Goal: Task Accomplishment & Management: Manage account settings

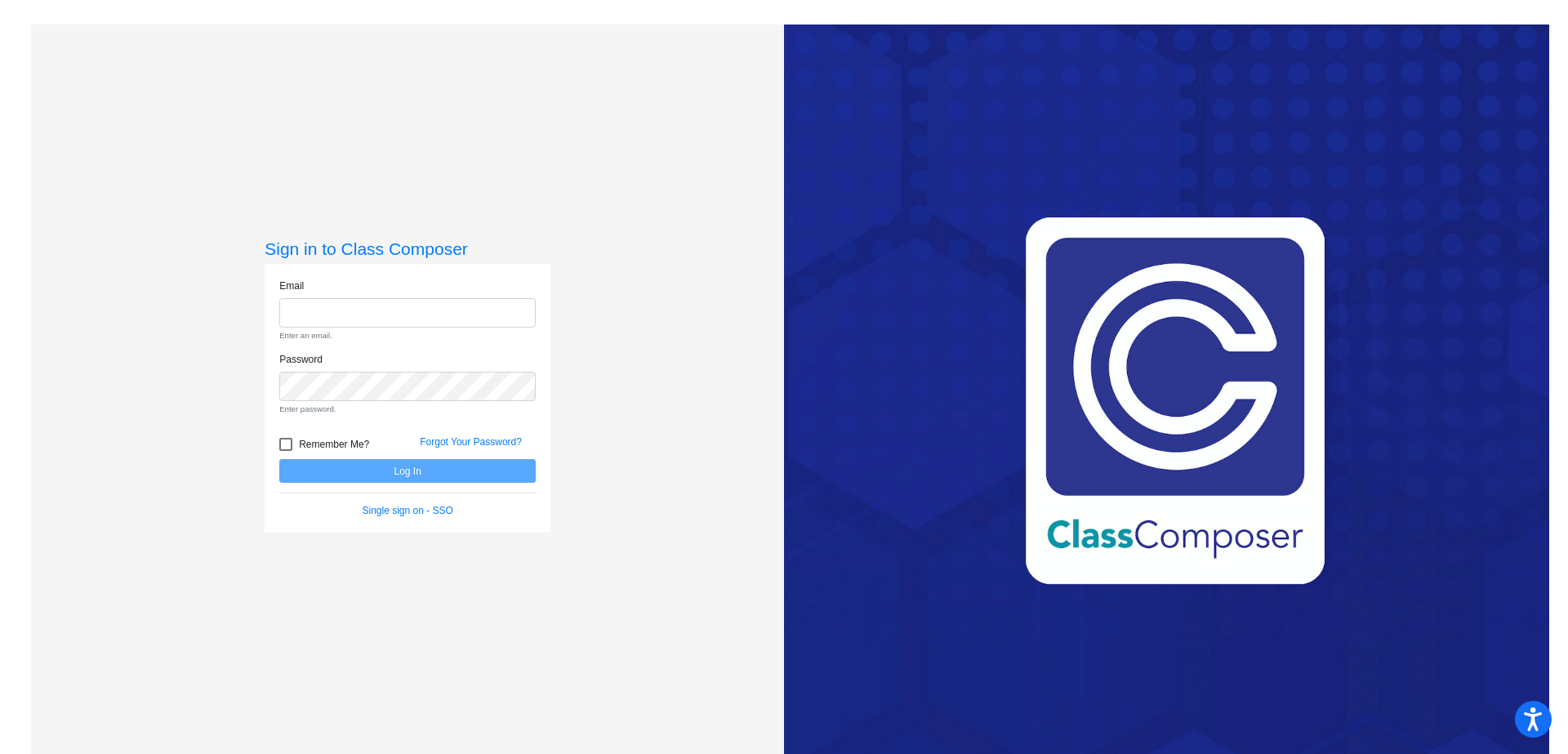
type input "[EMAIL_ADDRESS][DOMAIN_NAME]"
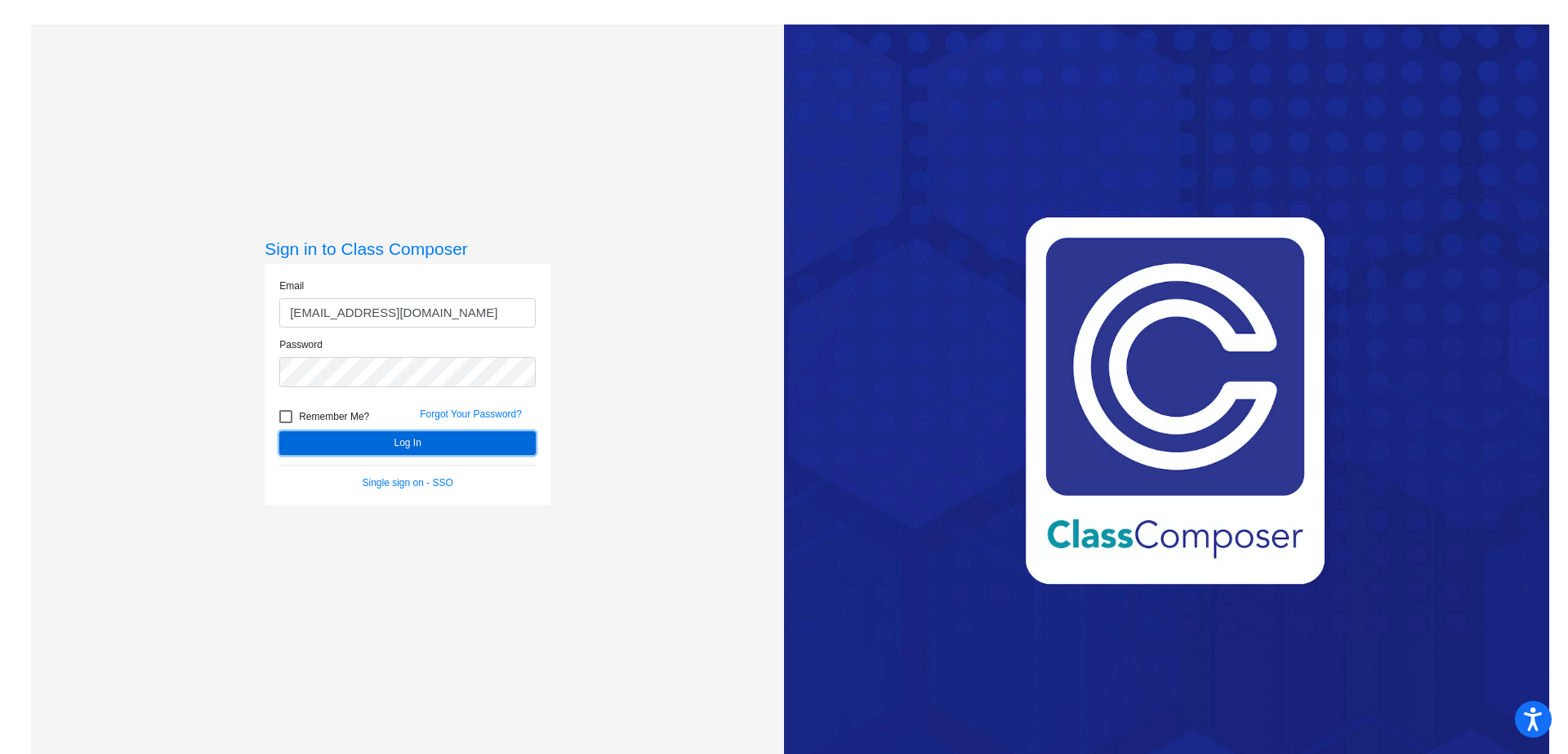
click at [425, 472] on form "Email [EMAIL_ADDRESS][DOMAIN_NAME] Password Remember Me? Forgot Your Password? …" at bounding box center [407, 384] width 256 height 212
click at [425, 442] on button "Log In" at bounding box center [407, 443] width 256 height 24
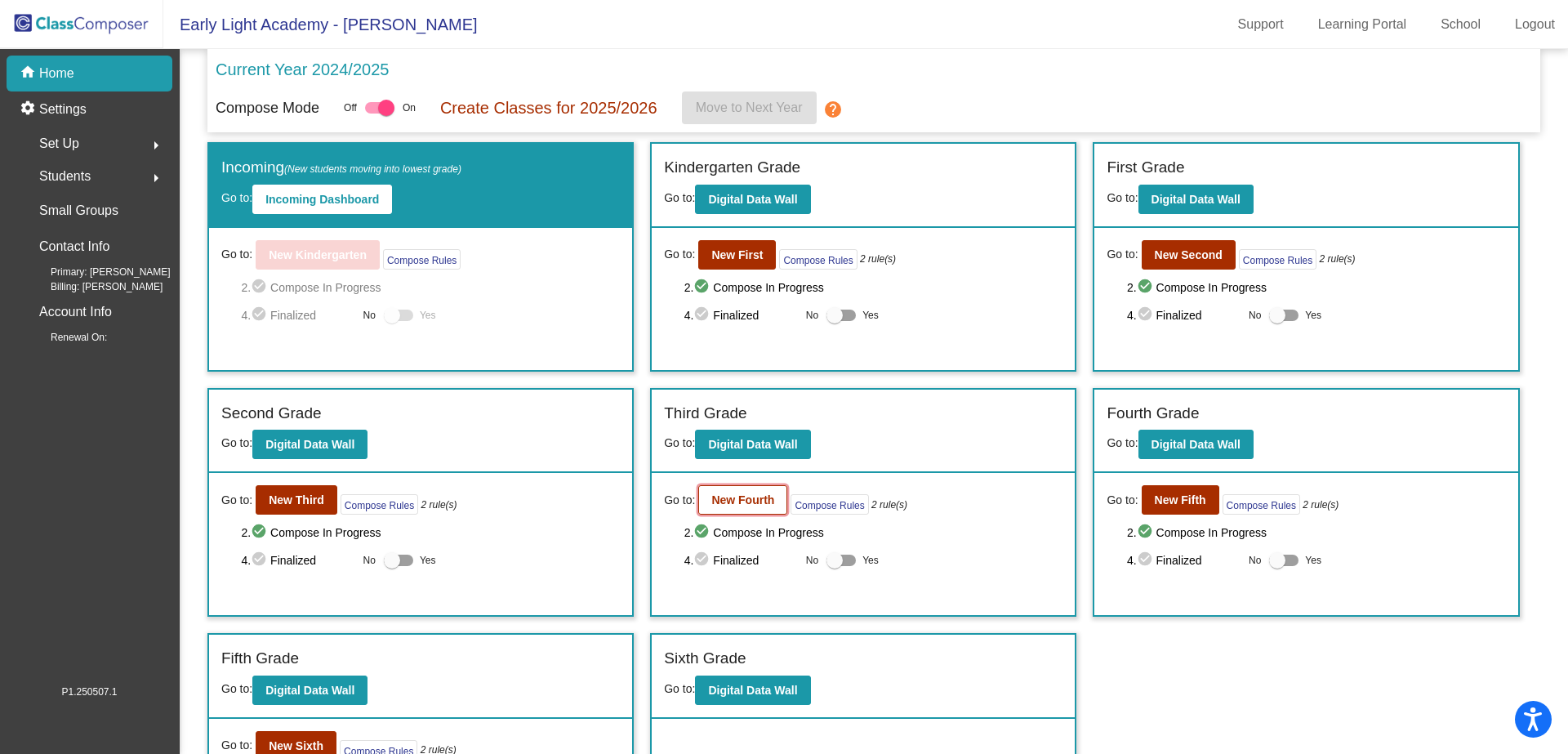
click at [776, 500] on button "New Fourth" at bounding box center [743, 499] width 89 height 30
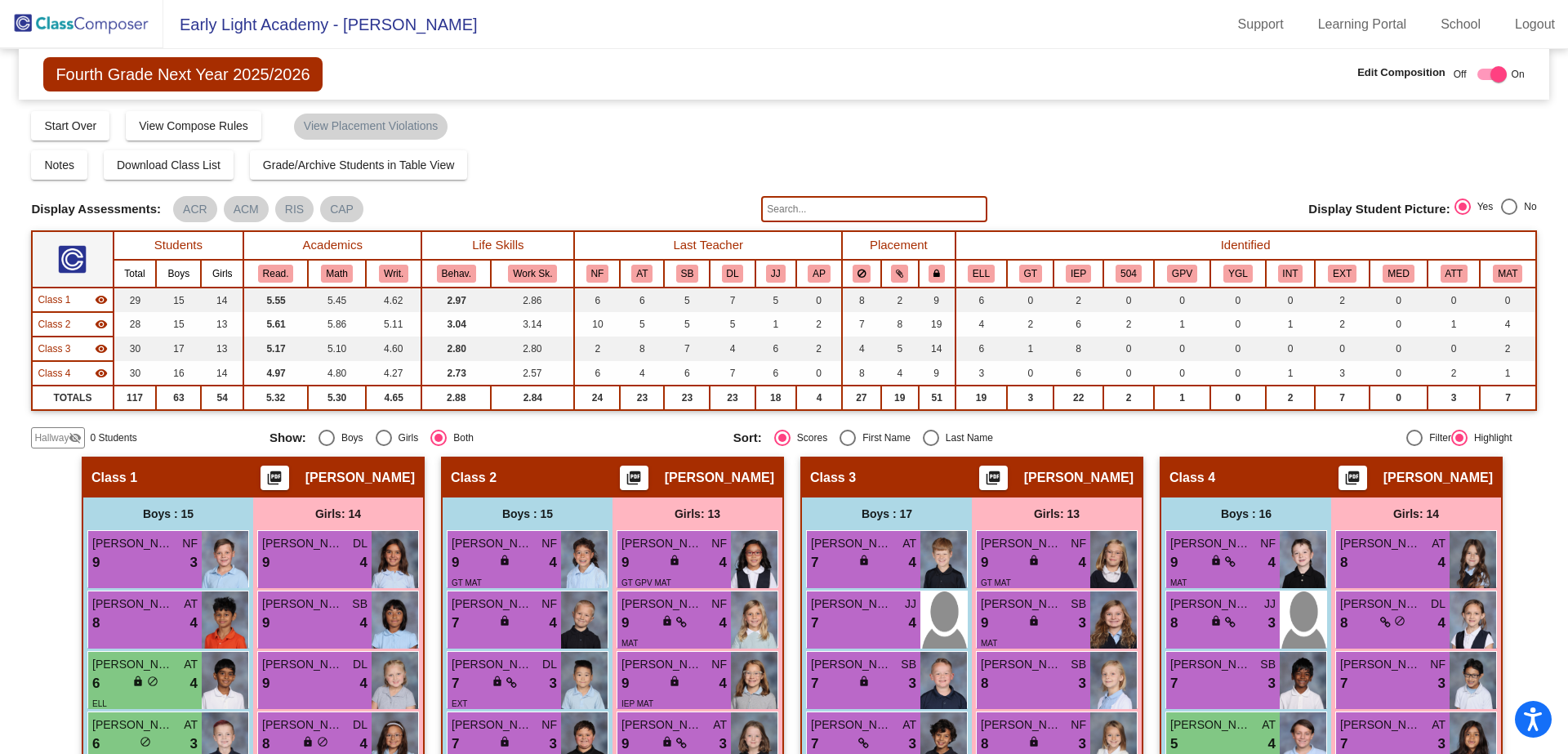
click at [788, 212] on input "text" at bounding box center [874, 209] width 226 height 26
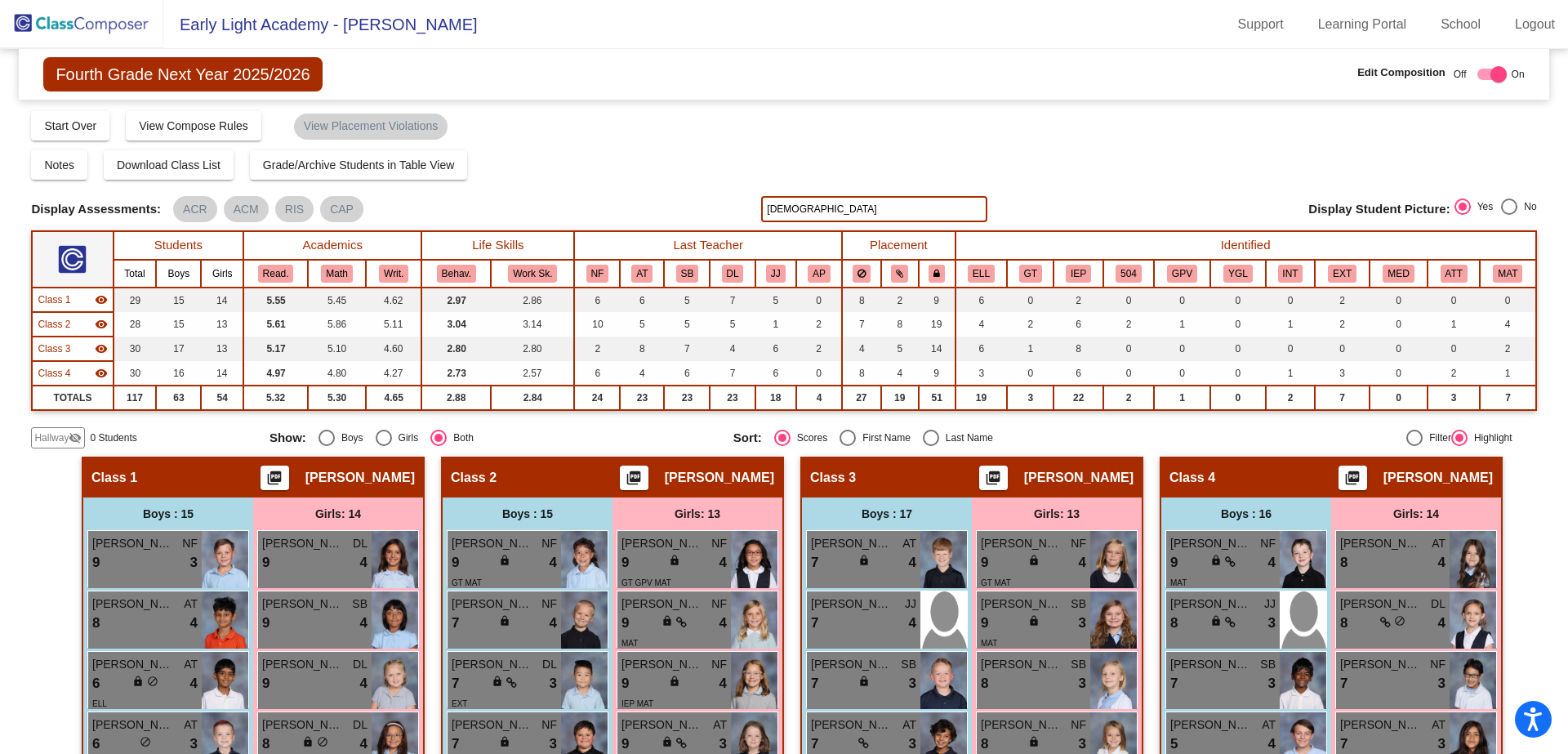
type input "[DEMOGRAPHIC_DATA]"
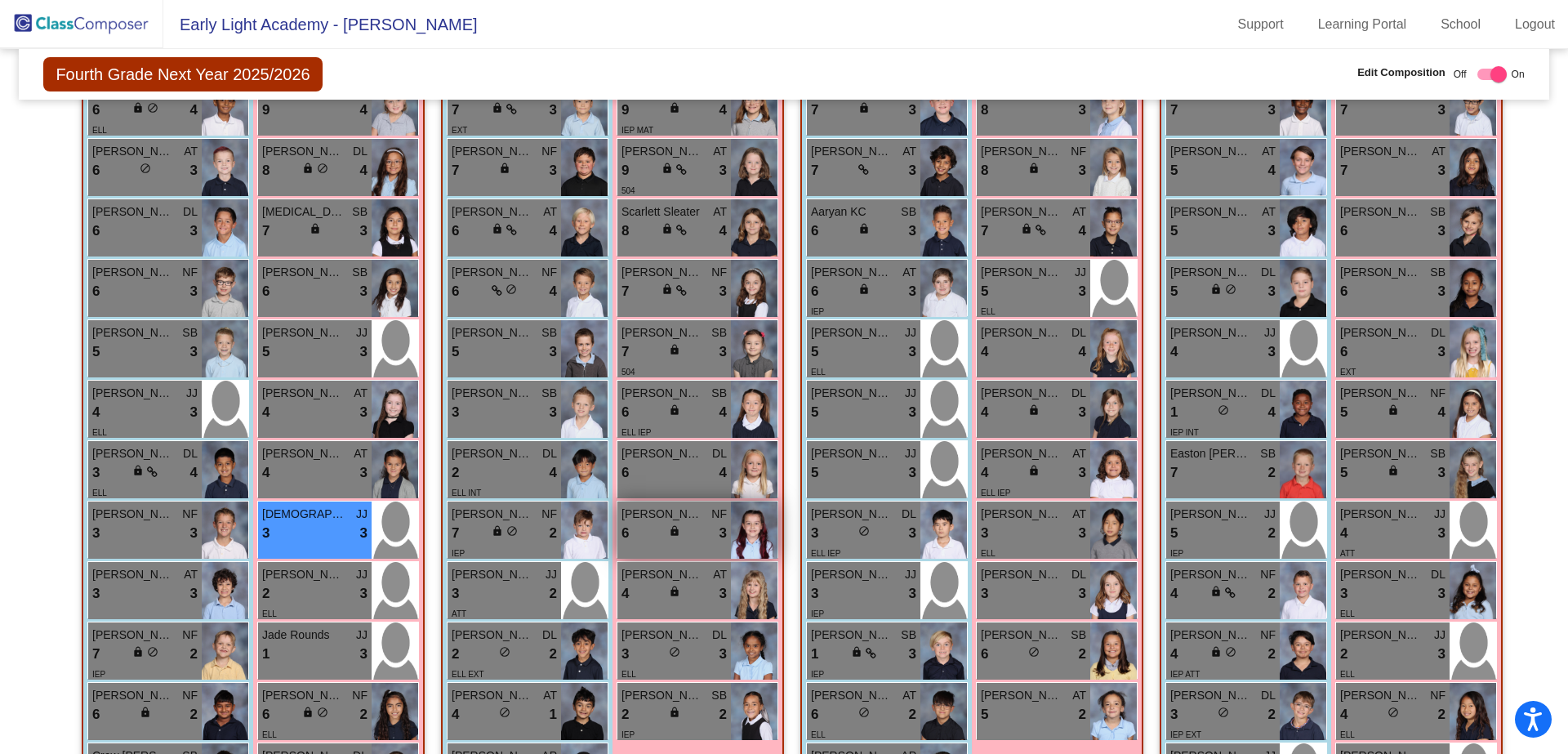
scroll to position [577, 0]
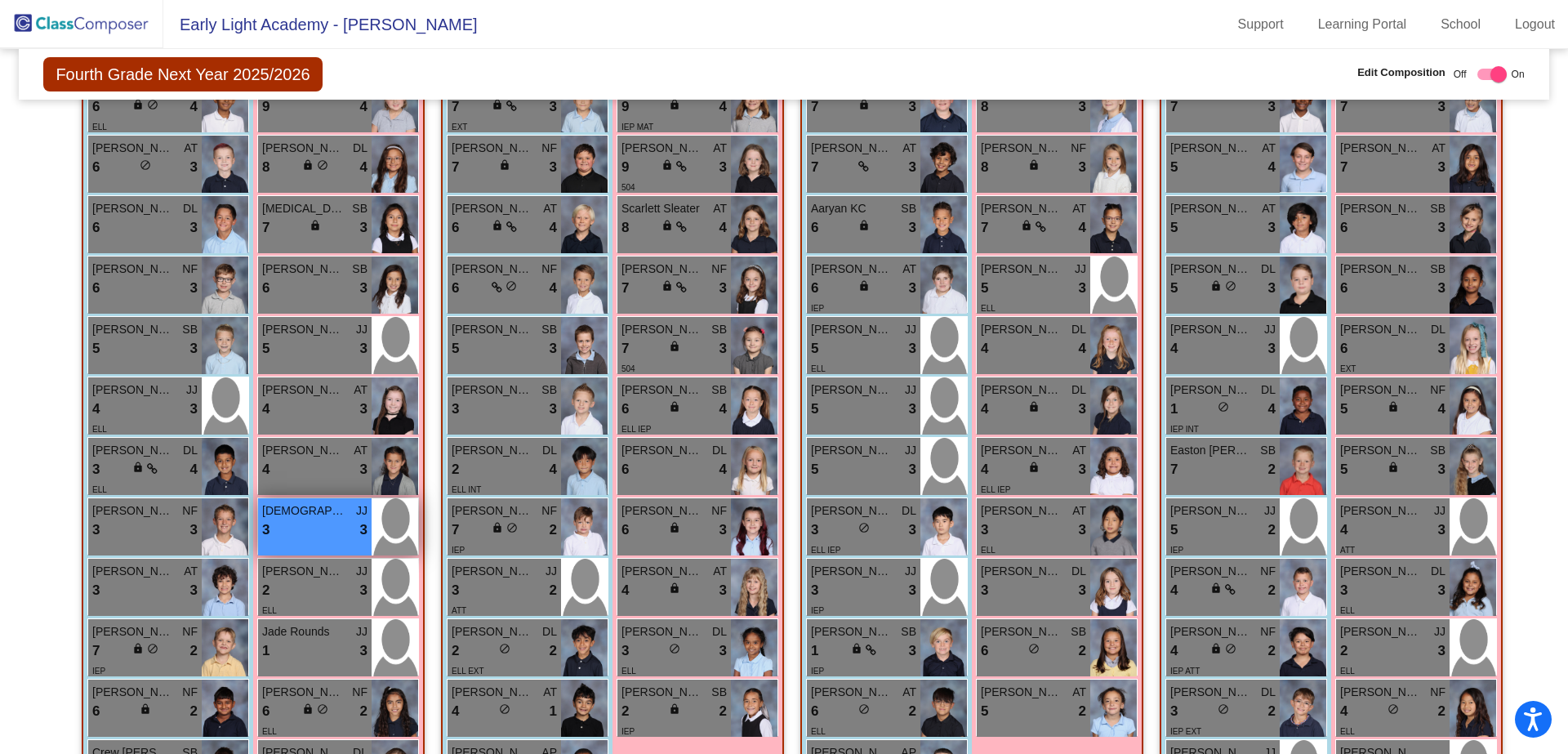
click at [332, 506] on span "[DEMOGRAPHIC_DATA][PERSON_NAME]" at bounding box center [303, 511] width 82 height 17
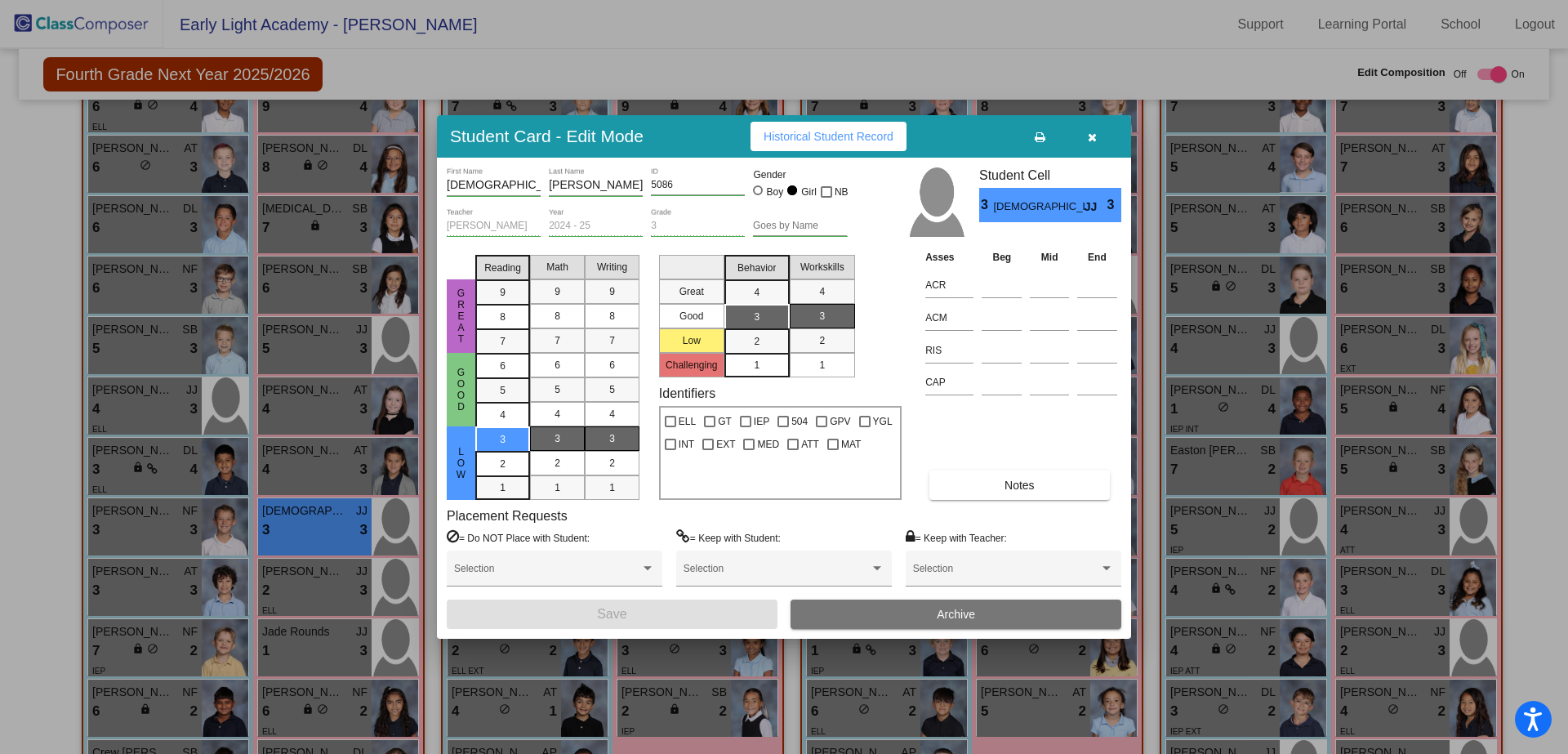
click at [968, 608] on span "Archive" at bounding box center [956, 615] width 38 height 13
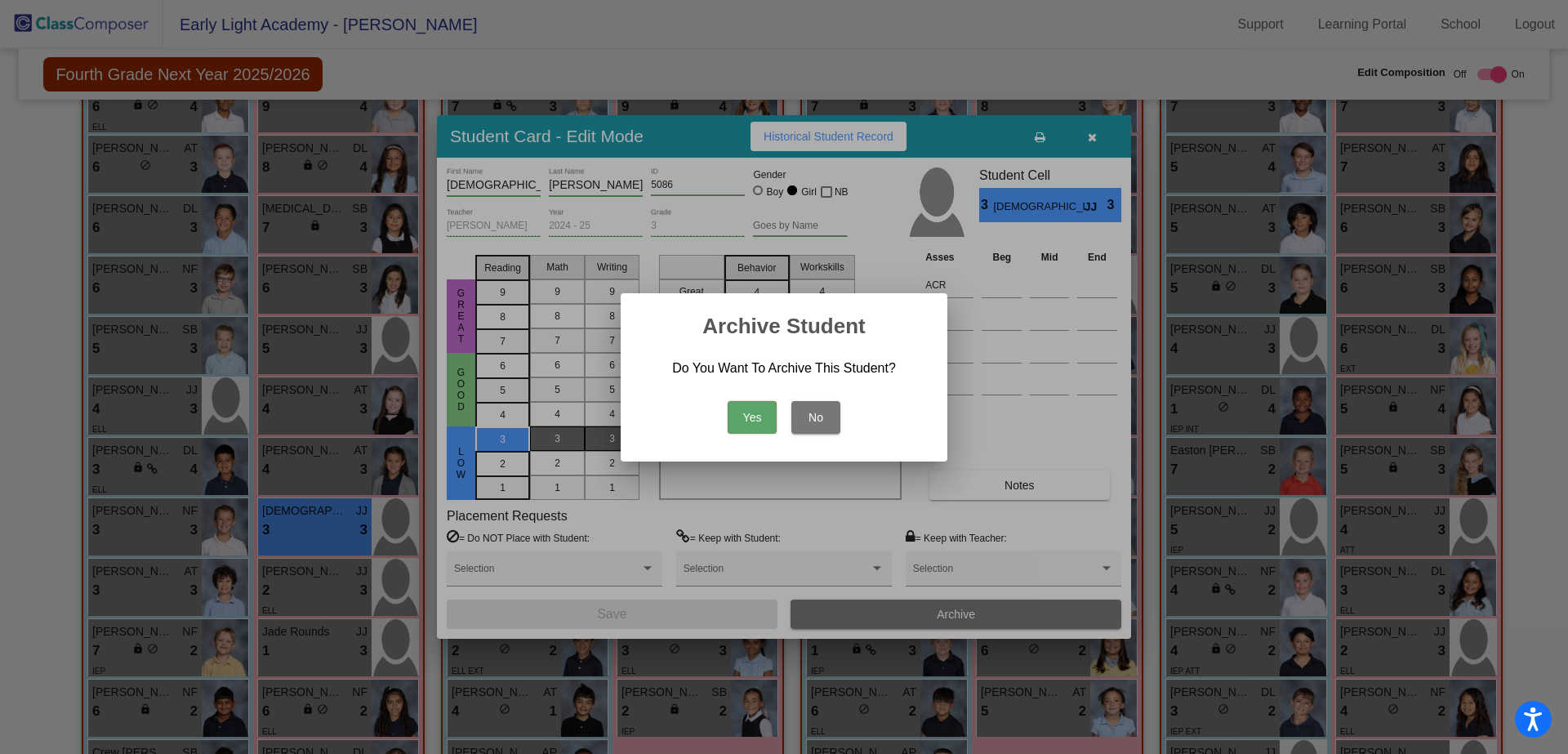
click at [741, 416] on button "Yes" at bounding box center [752, 418] width 49 height 32
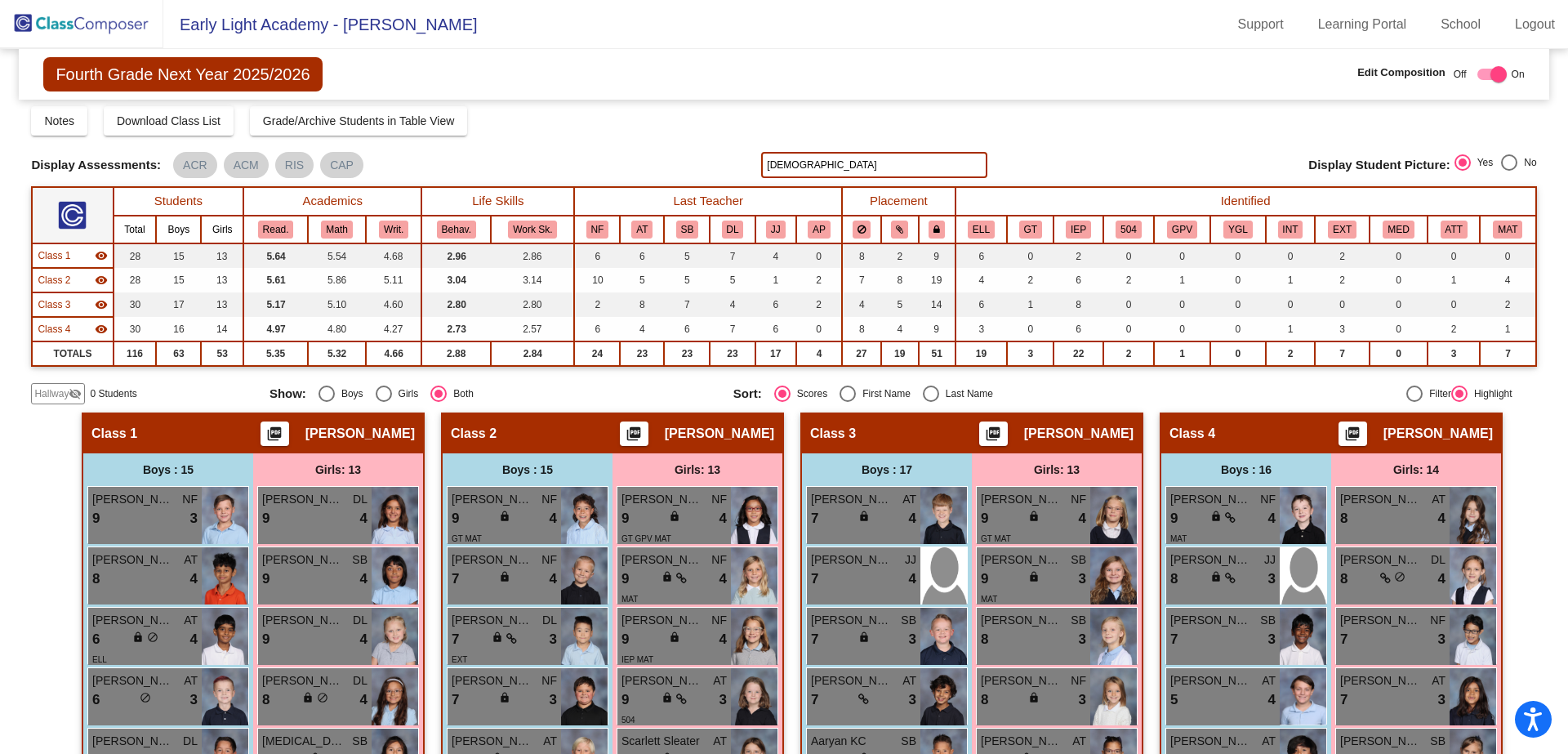
scroll to position [0, 0]
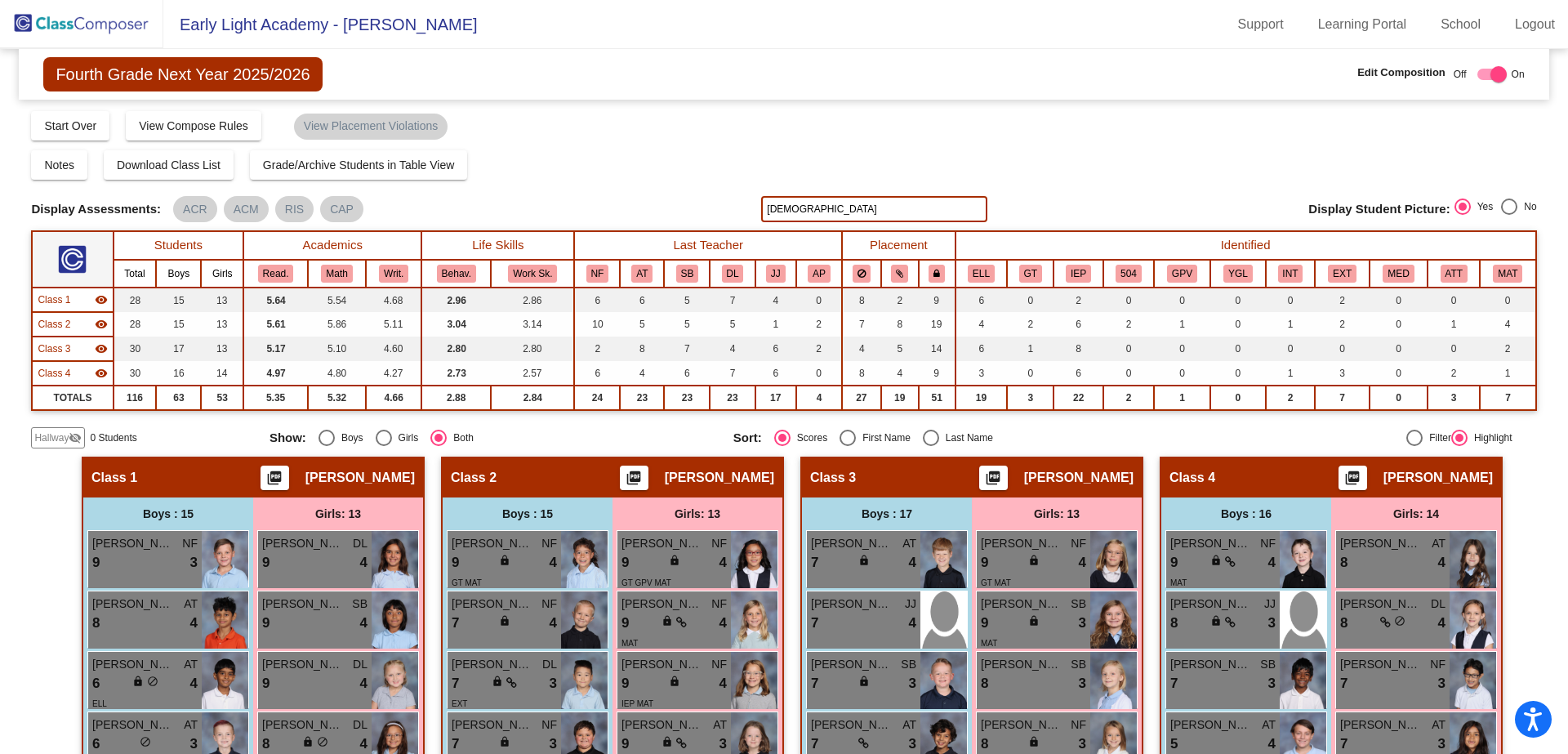
click at [617, 142] on div "Display Scores for Years: [DATE] - [DATE] [DATE] - [DATE] Grade/Archive Student…" at bounding box center [784, 279] width 1505 height 339
drag, startPoint x: 843, startPoint y: 206, endPoint x: 682, endPoint y: 206, distance: 161.0
click at [686, 206] on div "Display Scores for Years: [DATE] - [DATE] [DATE] - [DATE] Display Assessments: …" at bounding box center [784, 209] width 1505 height 26
